Goal: Transaction & Acquisition: Purchase product/service

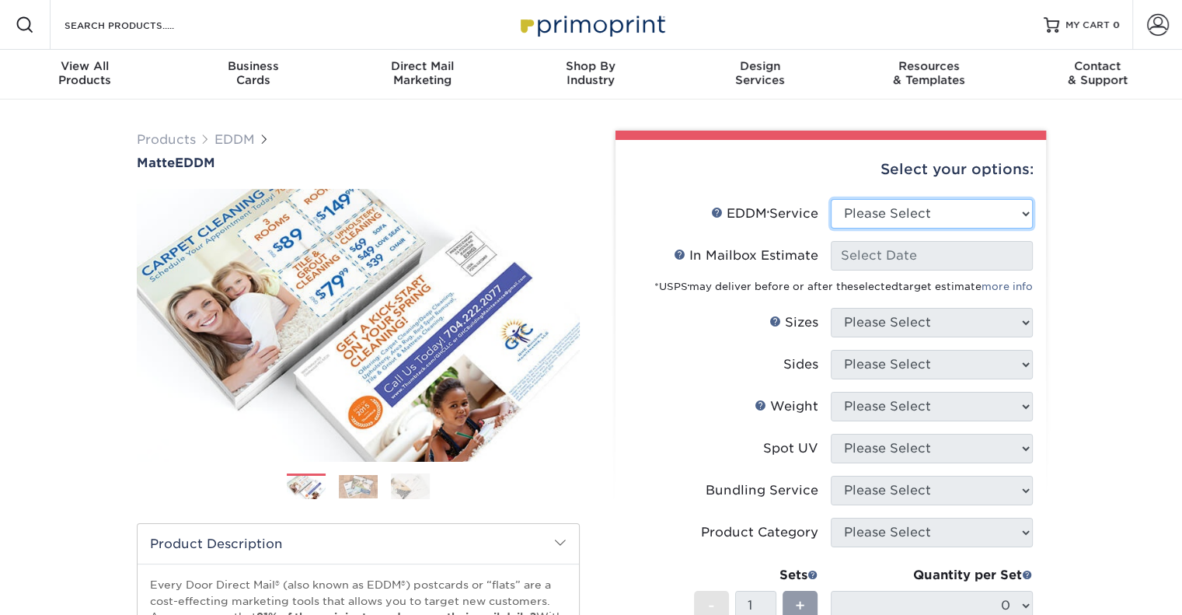
click at [930, 211] on select "Please Select Full Service Print Only" at bounding box center [932, 214] width 202 height 30
click at [912, 221] on select "Please Select Full Service Print Only" at bounding box center [932, 214] width 202 height 30
select select "print_only"
click at [831, 199] on select "Please Select Full Service Print Only" at bounding box center [932, 214] width 202 height 30
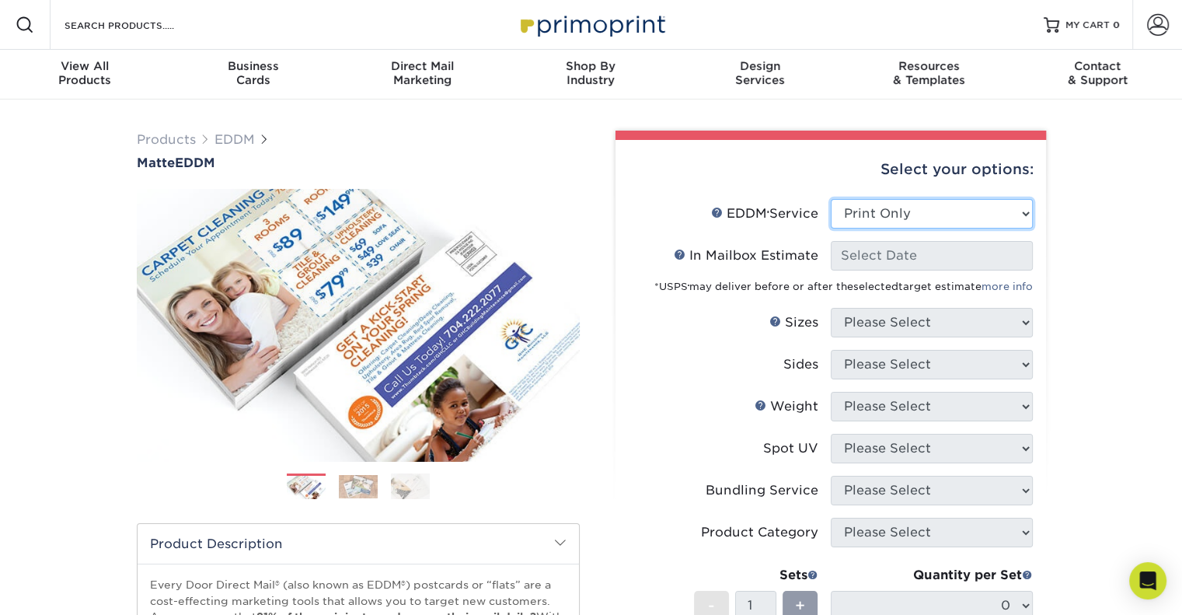
select select "-1"
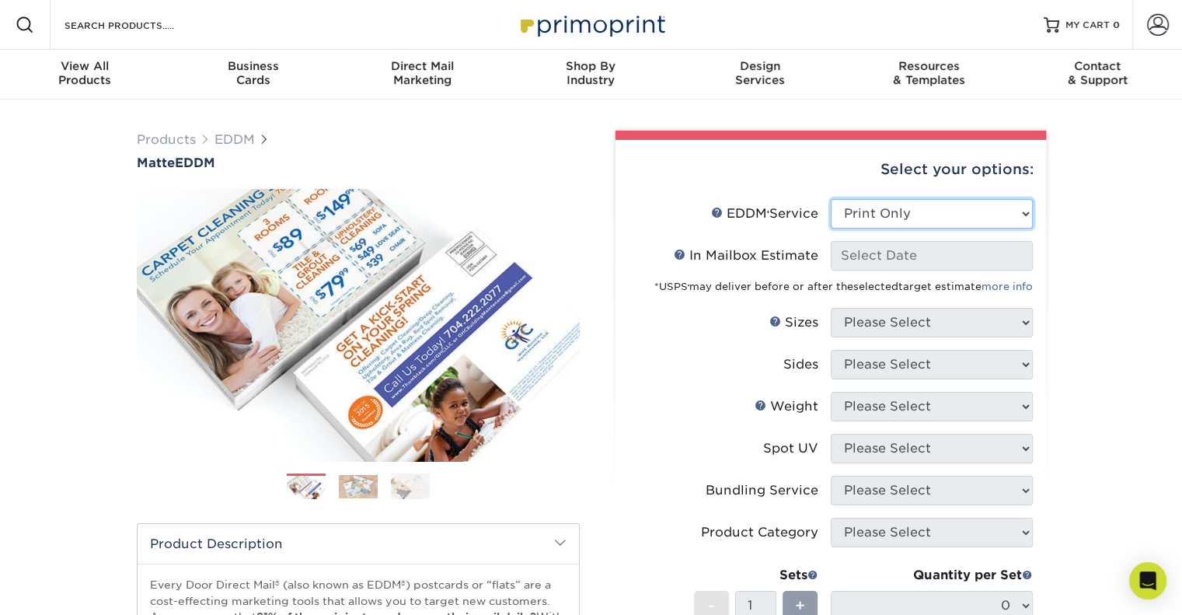
select select "-1"
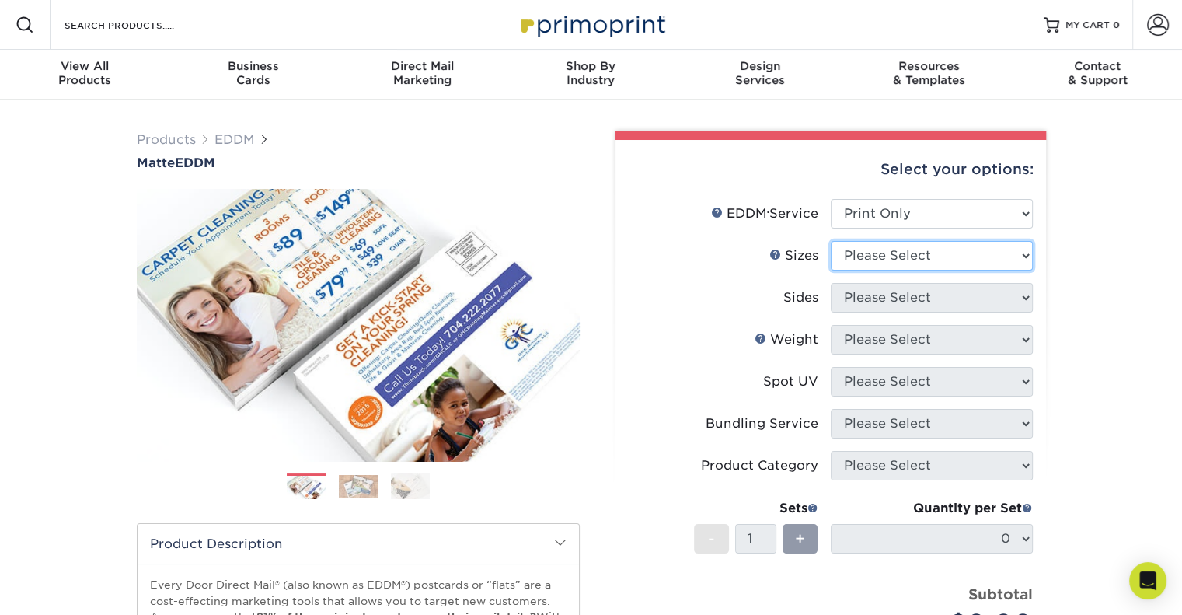
click at [909, 264] on select "Please Select 4.5" x 12" 6" x 12" 6.5" x 8" 6.5" x 9" 6.5" x 12" 7" x 8.5" 8" x…" at bounding box center [932, 256] width 202 height 30
click at [909, 253] on select "Please Select 4.5" x 12" 6" x 12" 6.5" x 8" 6.5" x 9" 6.5" x 12" 7" x 8.5" 8" x…" at bounding box center [932, 256] width 202 height 30
select select "6.50x8.00"
click at [831, 241] on select "Please Select 4.5" x 12" 6" x 12" 6.5" x 8" 6.5" x 9" 6.5" x 12" 7" x 8.5" 8" x…" at bounding box center [932, 256] width 202 height 30
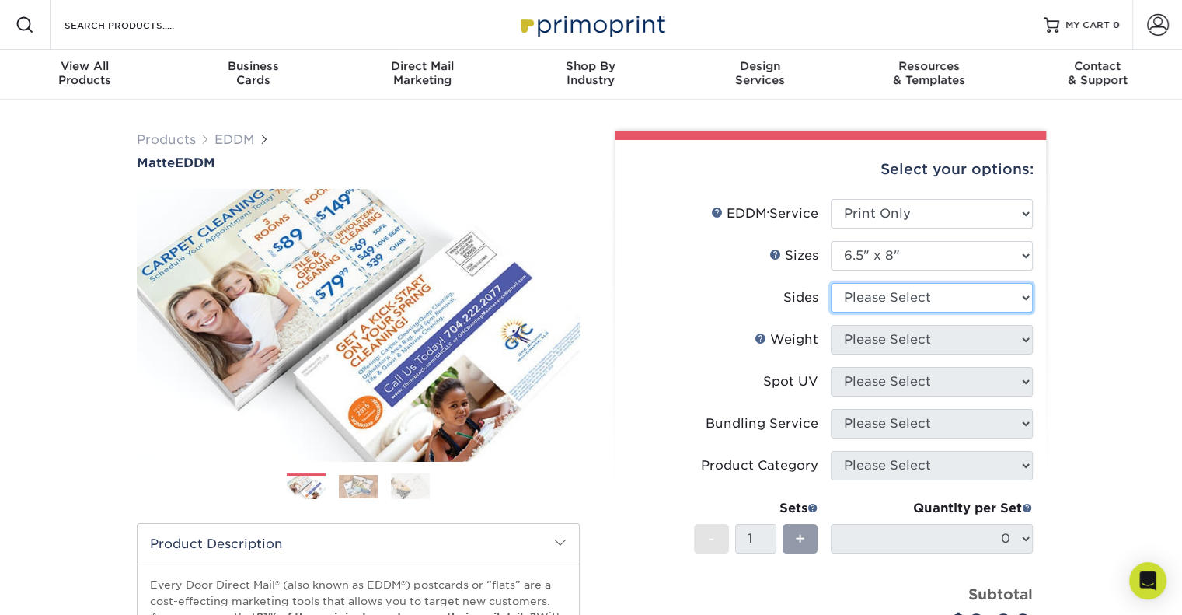
click at [897, 299] on select "Please Select Print Both Sides Print Front Only" at bounding box center [932, 298] width 202 height 30
select select "13abbda7-1d64-4f25-8bb2-c179b224825d"
click at [831, 283] on select "Please Select Print Both Sides Print Front Only" at bounding box center [932, 298] width 202 height 30
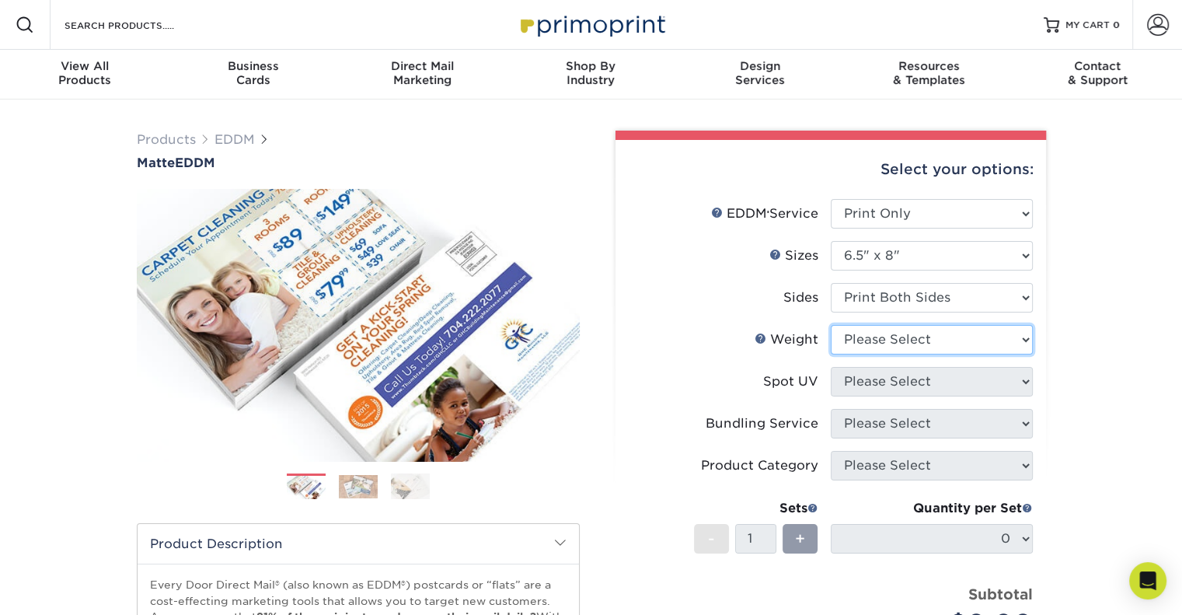
click at [903, 336] on select "Please Select 16PT 14PT" at bounding box center [932, 340] width 202 height 30
select select "16PT"
click at [831, 325] on select "Please Select 16PT 14PT" at bounding box center [932, 340] width 202 height 30
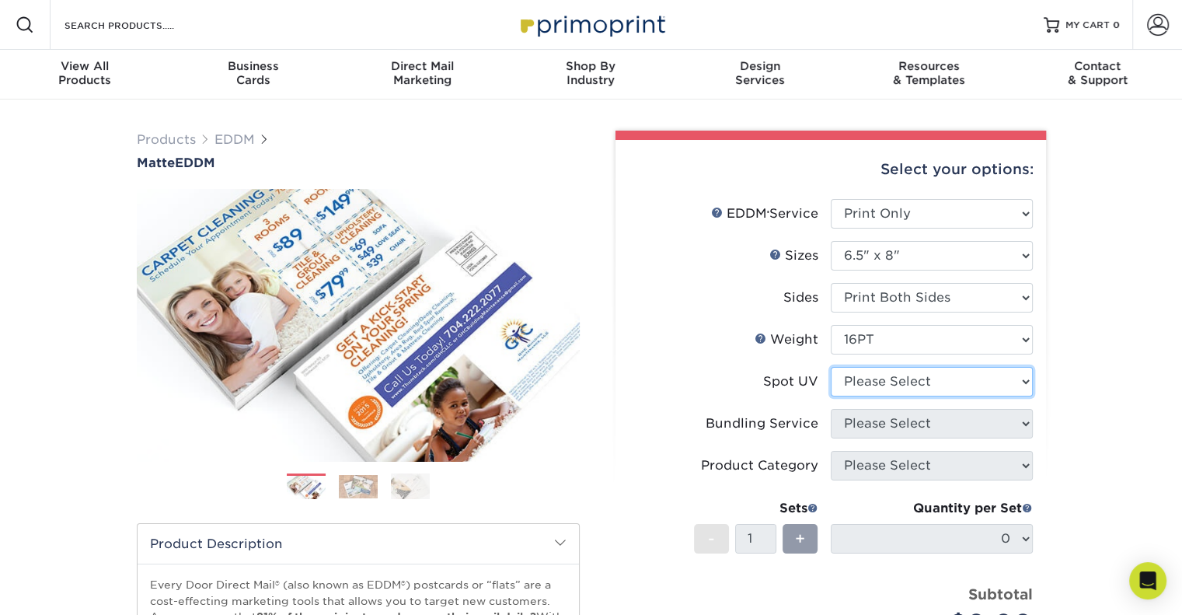
click at [902, 379] on select "Please Select No Spot UV Front and Back (Both Sides) Front Only Back Only" at bounding box center [932, 382] width 202 height 30
select select "0"
click at [831, 367] on select "Please Select No Spot UV Front and Back (Both Sides) Front Only Back Only" at bounding box center [932, 382] width 202 height 30
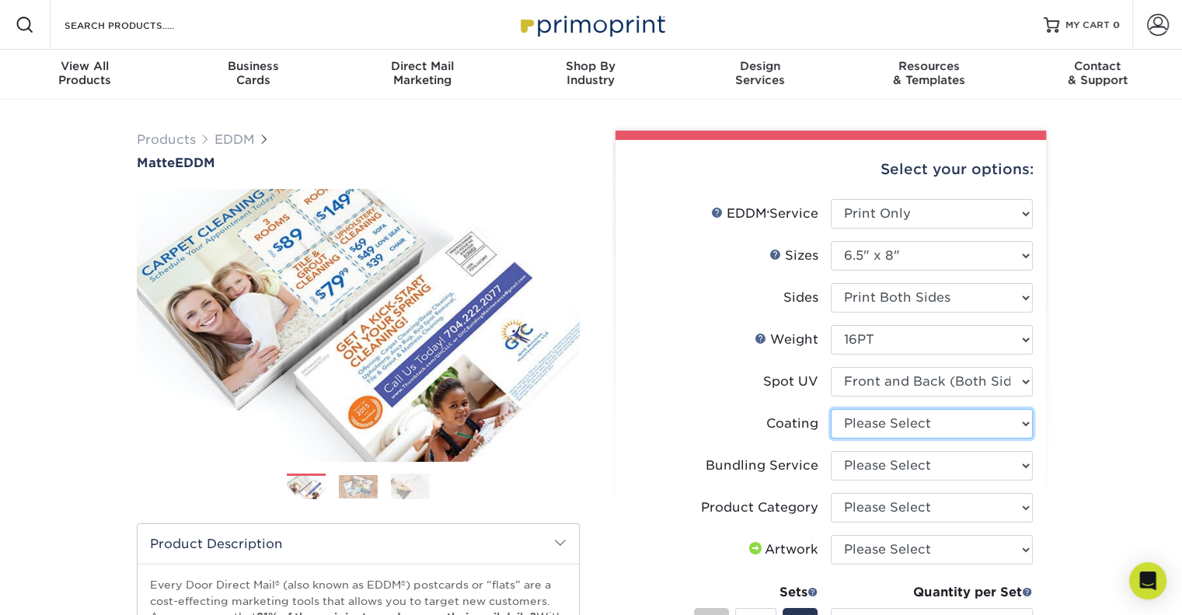
click at [941, 429] on select at bounding box center [932, 424] width 202 height 30
click at [1145, 421] on div "Products EDDM Matte EDDM Previous Next /" at bounding box center [591, 546] width 1182 height 895
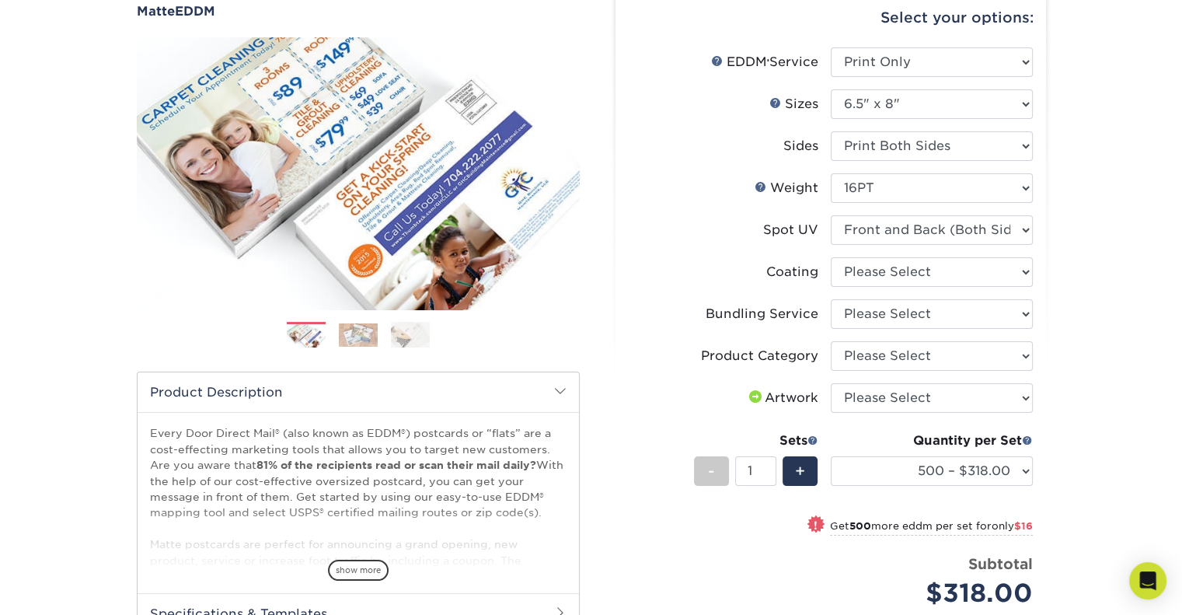
scroll to position [155, 0]
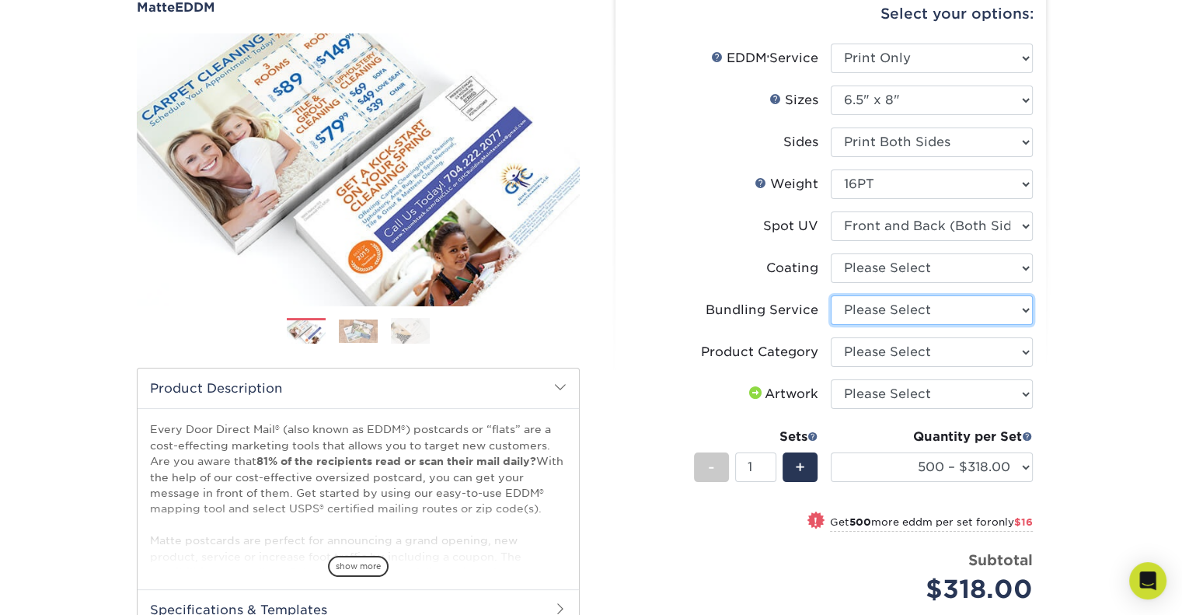
click at [871, 313] on select "Please Select No Bundling Services Yes, Bundles of 50 (+2 Days) Yes, Bundles of…" at bounding box center [932, 310] width 202 height 30
click at [1116, 312] on div "Products EDDM Matte EDDM Previous Next /" at bounding box center [591, 391] width 1182 height 895
click at [905, 347] on select "Please Select Postcards" at bounding box center [932, 352] width 202 height 30
click at [906, 347] on select "Please Select Postcards" at bounding box center [932, 352] width 202 height 30
click at [908, 344] on select "Please Select Postcards" at bounding box center [932, 352] width 202 height 30
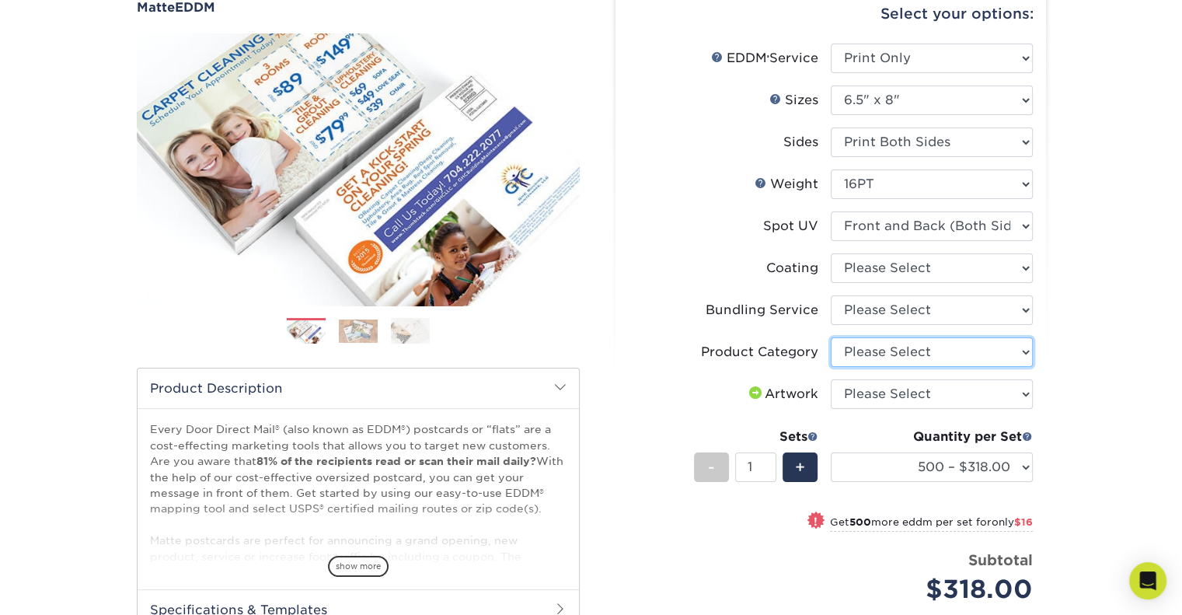
select select "9b7272e0-d6c8-4c3c-8e97-d3a1bcdab858"
click at [831, 337] on select "Please Select Postcards" at bounding box center [932, 352] width 202 height 30
click at [906, 391] on select "Please Select I will upload files I need a design - $150" at bounding box center [932, 394] width 202 height 30
click at [1108, 412] on div "Products EDDM Matte EDDM Previous Next /" at bounding box center [591, 391] width 1182 height 895
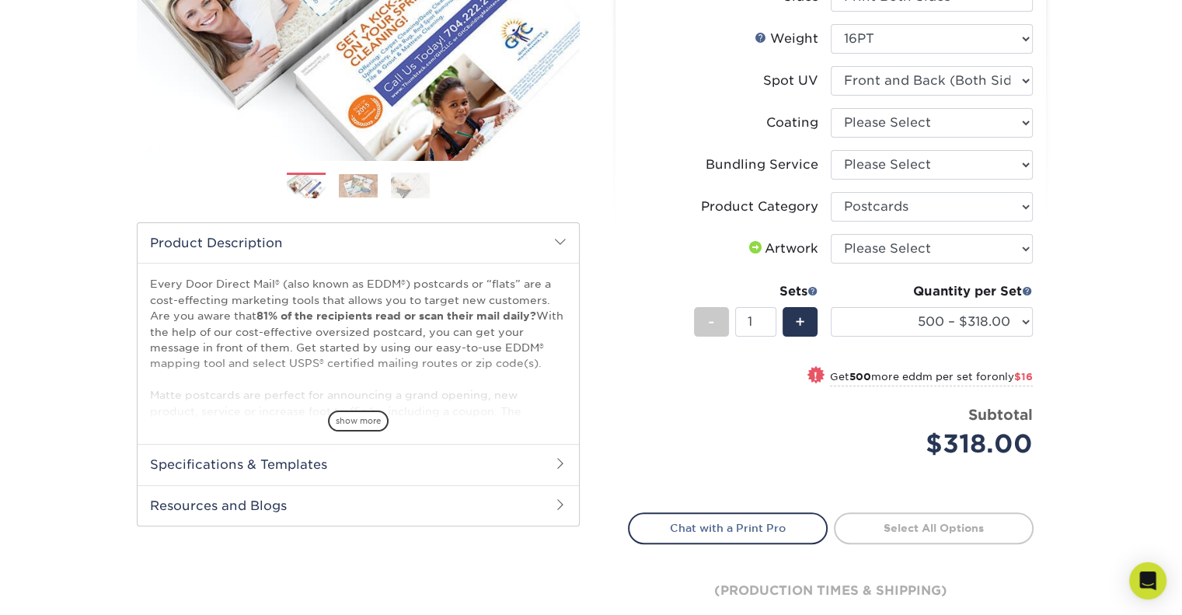
scroll to position [311, 0]
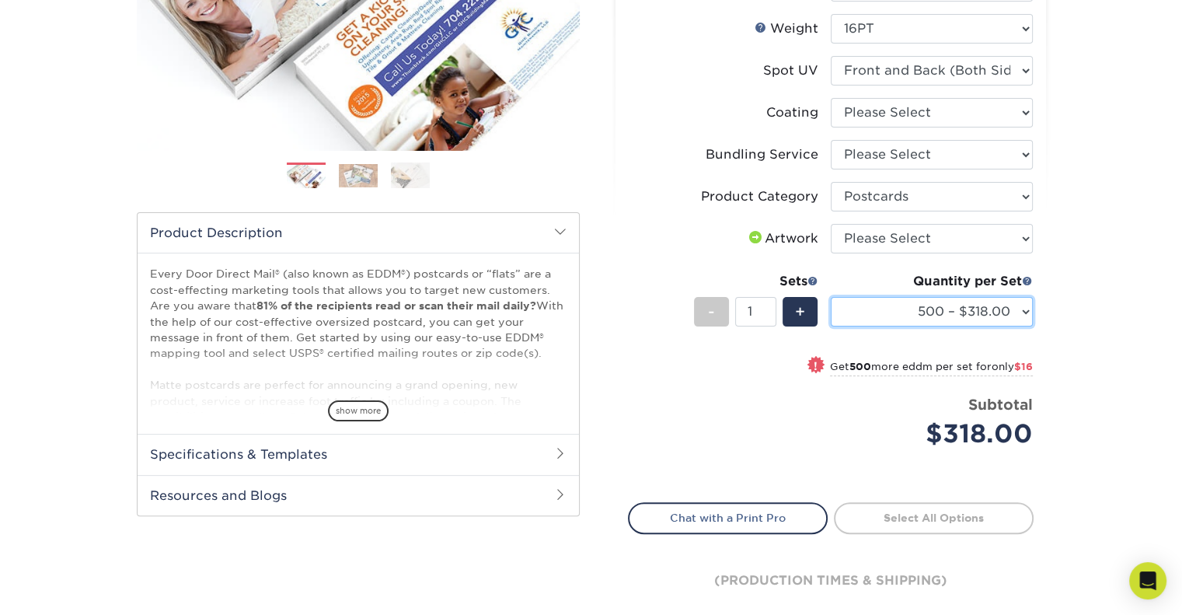
click at [975, 310] on select "500 – $318.00 1000 – $334.00 2500 – $518.00 5000 – $681.00 10000 – $1255.00 125…" at bounding box center [932, 312] width 202 height 30
select select "10000 – $1255.00"
click at [831, 297] on select "500 – $318.00 1000 – $334.00 2500 – $518.00 5000 – $681.00 10000 – $1255.00 125…" at bounding box center [932, 312] width 202 height 30
click at [1079, 329] on div "Products EDDM Matte EDDM Previous Next /" at bounding box center [591, 236] width 1182 height 895
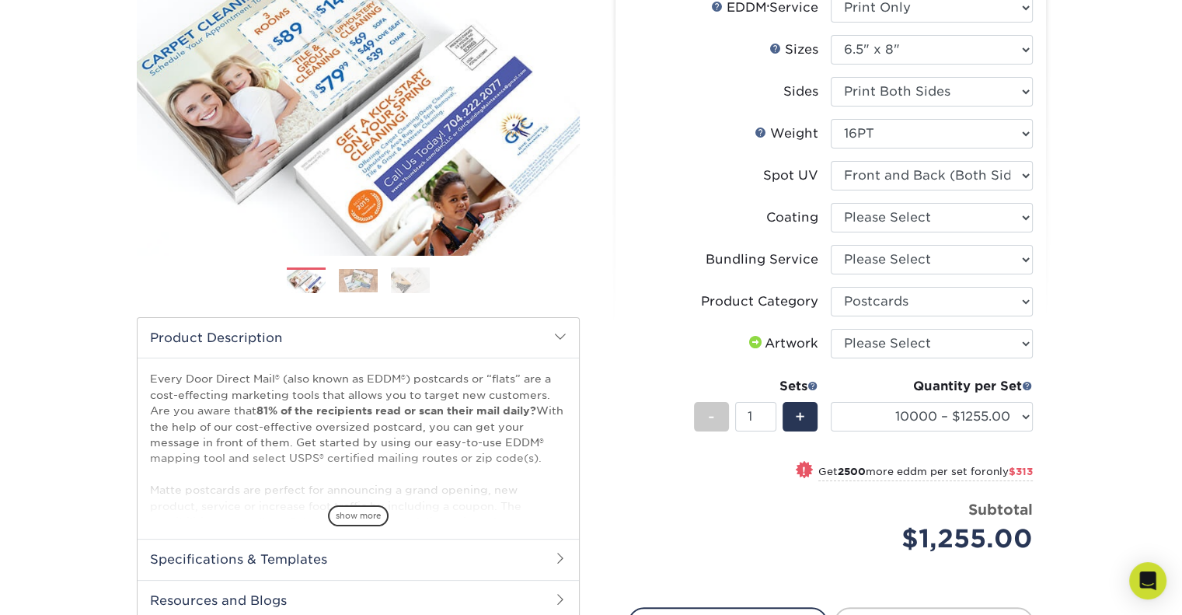
scroll to position [233, 0]
